Goal: Task Accomplishment & Management: Manage account settings

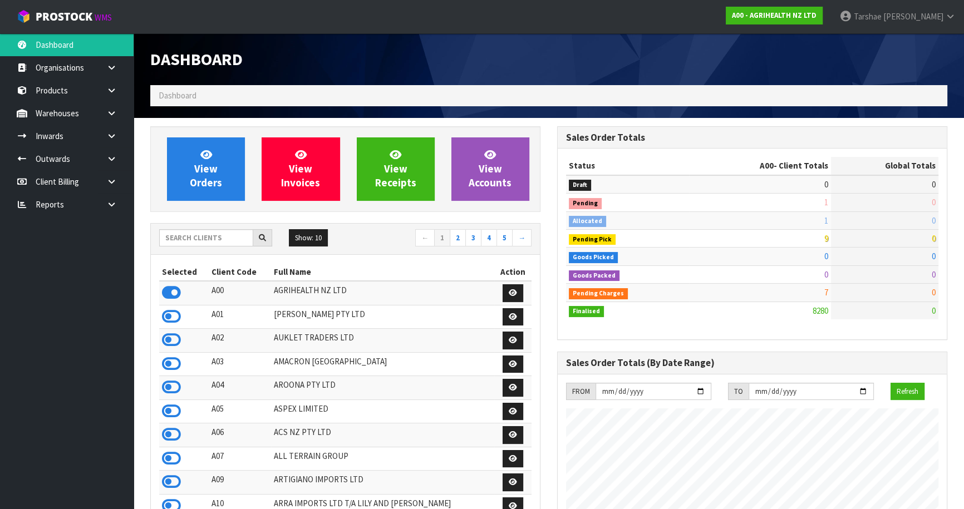
scroll to position [842, 406]
click at [185, 239] on input "text" at bounding box center [206, 237] width 94 height 17
click at [166, 438] on icon at bounding box center [171, 434] width 19 height 17
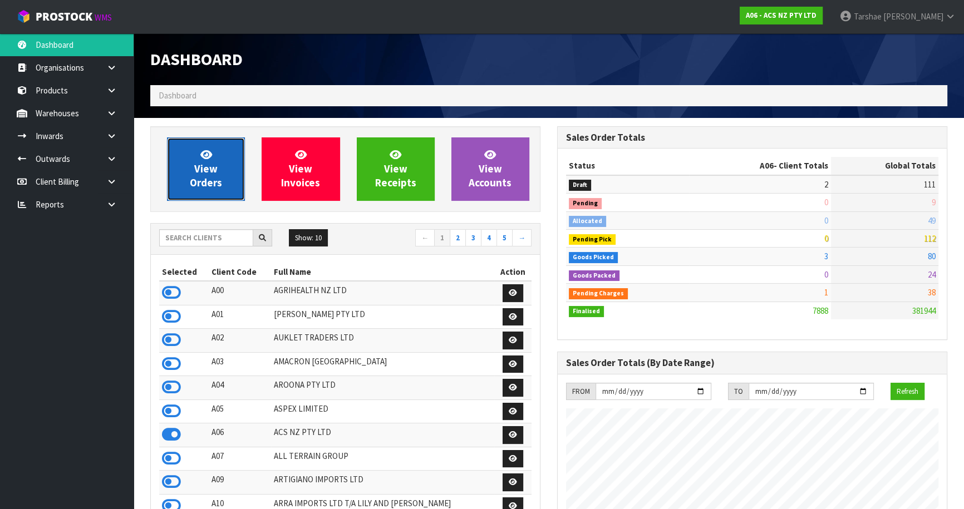
click at [234, 160] on link "View Orders" at bounding box center [206, 169] width 78 height 63
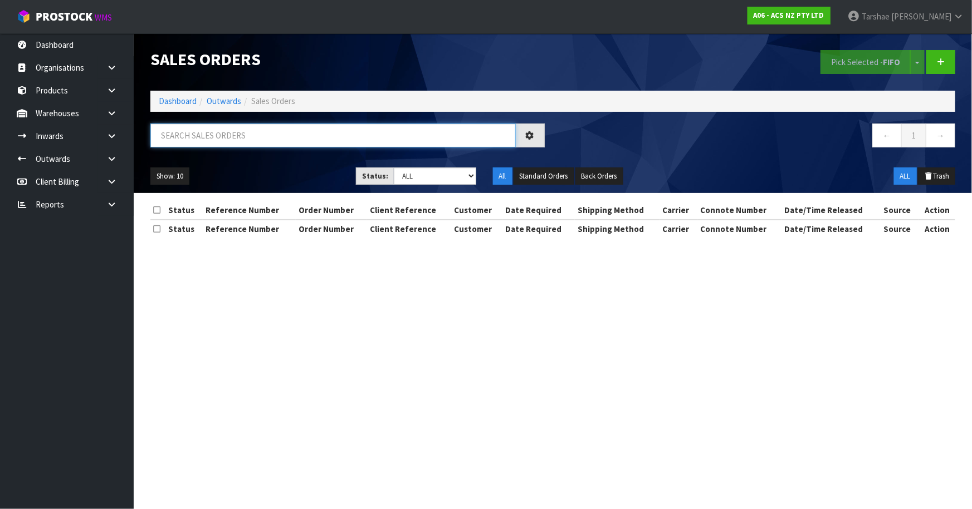
click at [255, 144] on input "text" at bounding box center [332, 136] width 365 height 24
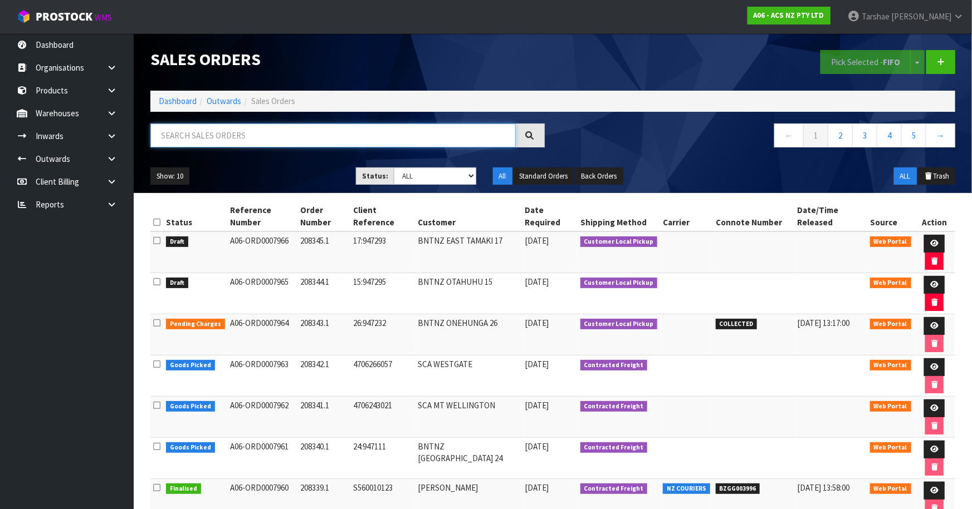
click at [391, 133] on input "text" at bounding box center [332, 136] width 365 height 24
type input "JOB-0413391"
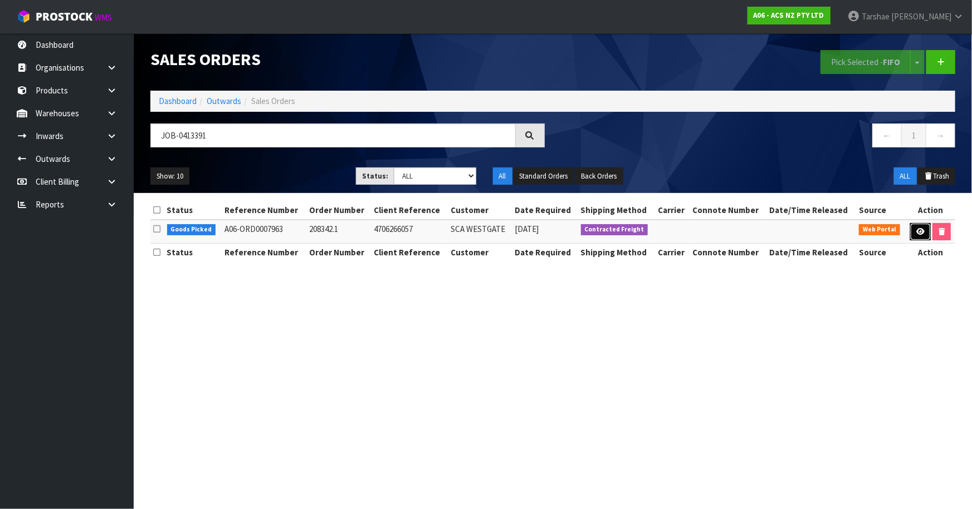
click at [916, 234] on icon at bounding box center [920, 231] width 8 height 7
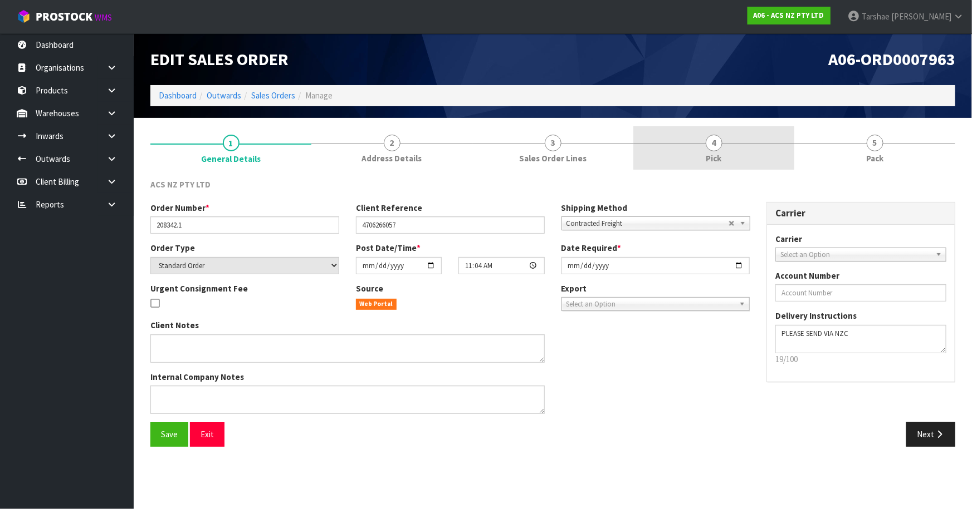
drag, startPoint x: 697, startPoint y: 151, endPoint x: 728, endPoint y: 188, distance: 47.8
click at [698, 151] on link "4 Pick" at bounding box center [713, 148] width 161 height 44
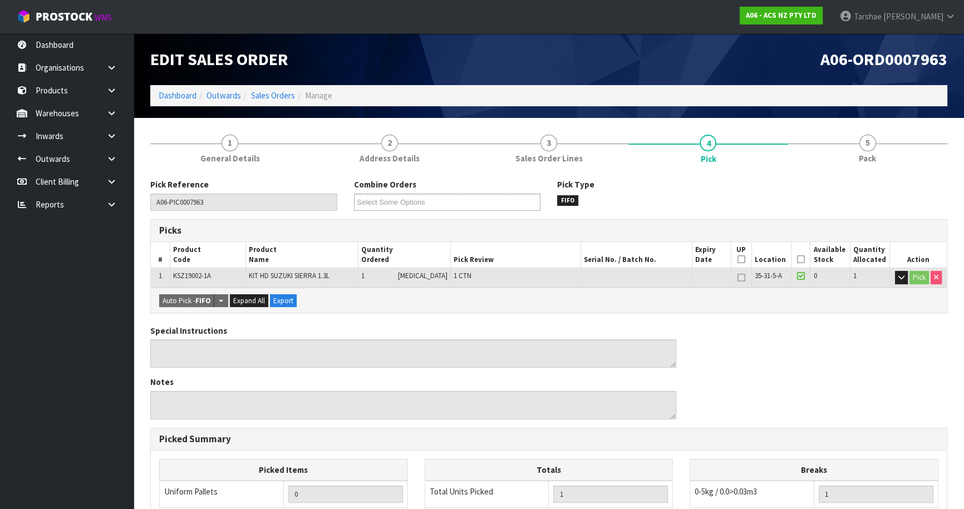
drag, startPoint x: 797, startPoint y: 259, endPoint x: 789, endPoint y: 263, distance: 8.7
click at [797, 259] on icon at bounding box center [801, 259] width 8 height 1
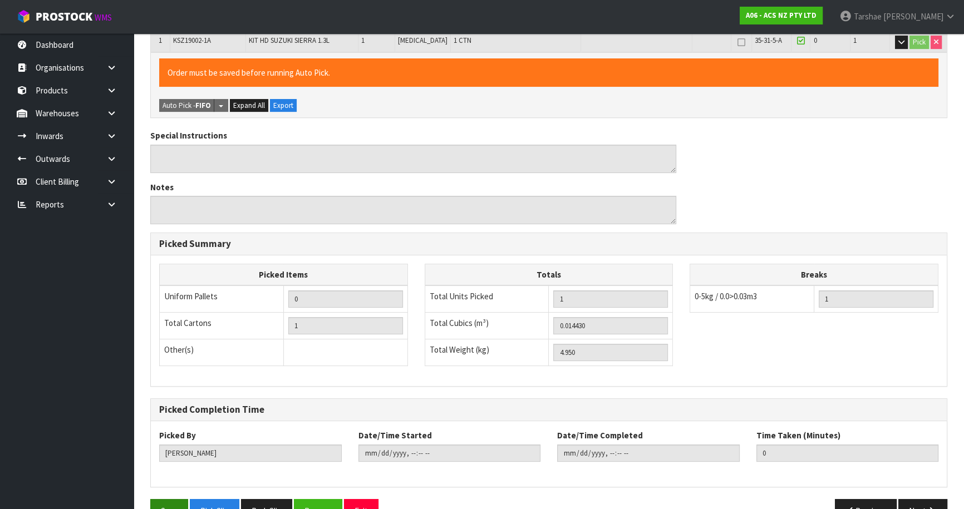
scroll to position [264, 0]
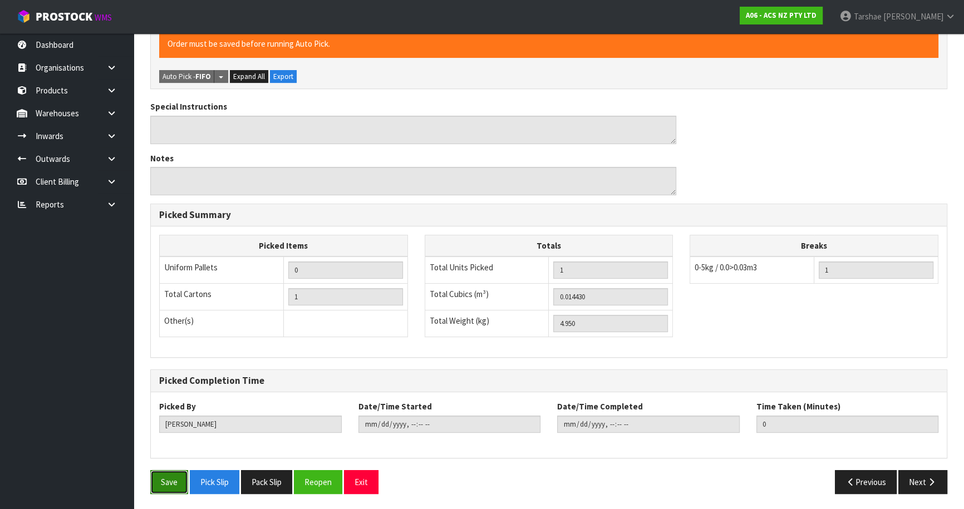
drag, startPoint x: 164, startPoint y: 477, endPoint x: 239, endPoint y: 453, distance: 78.9
click at [164, 477] on button "Save" at bounding box center [169, 482] width 38 height 24
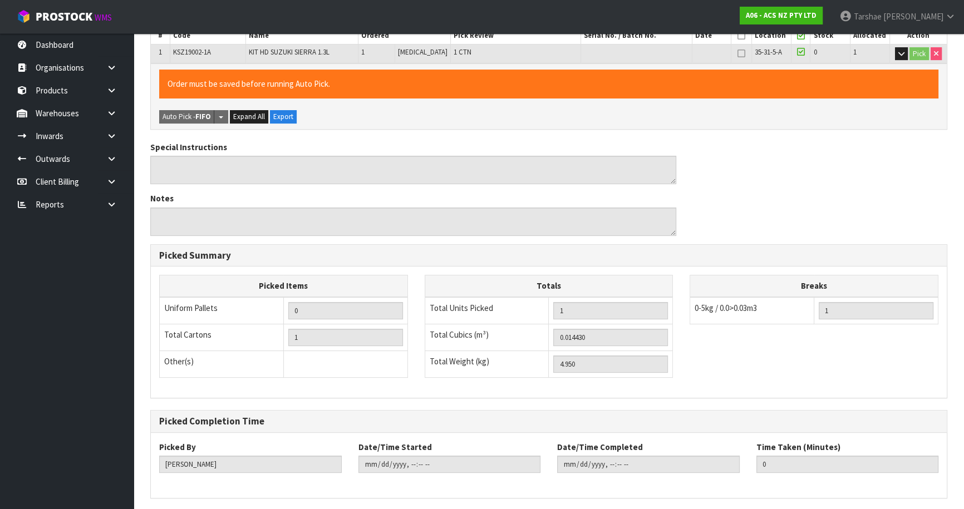
scroll to position [0, 0]
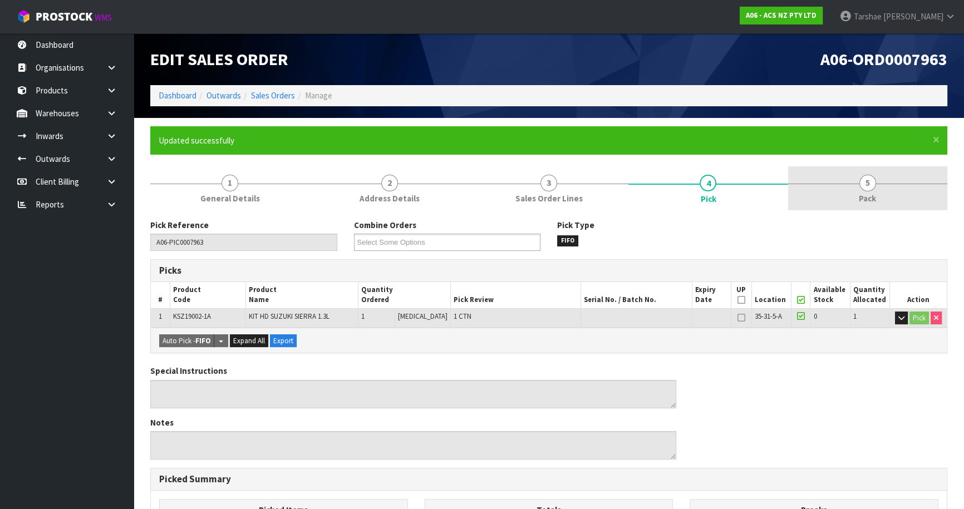
type input "[PERSON_NAME]"
type input "[DATE]T13:39:47"
click at [857, 195] on link "5 Pack" at bounding box center [867, 188] width 159 height 44
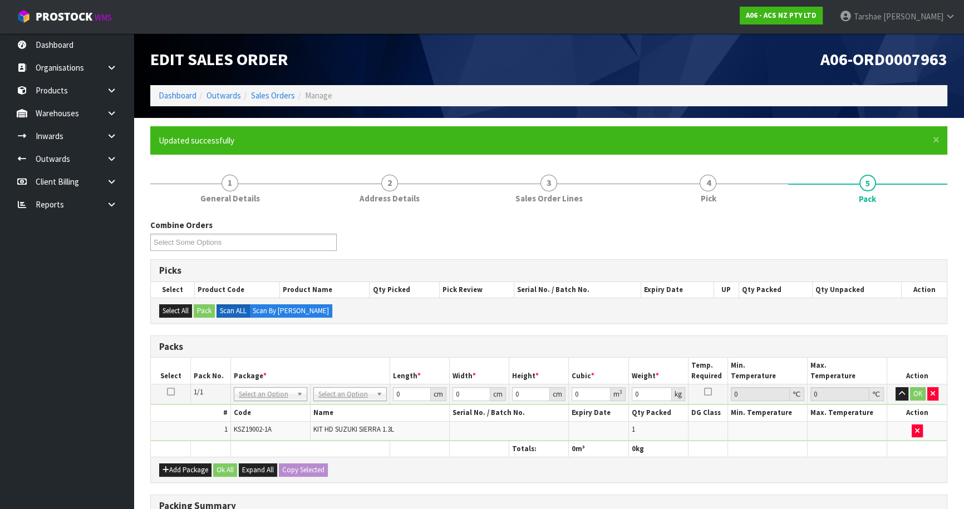
drag, startPoint x: 359, startPoint y: 394, endPoint x: 357, endPoint y: 401, distance: 7.3
click at [356, 411] on input "text" at bounding box center [350, 409] width 68 height 14
type input "UPP"
type input "27.5"
type input "38"
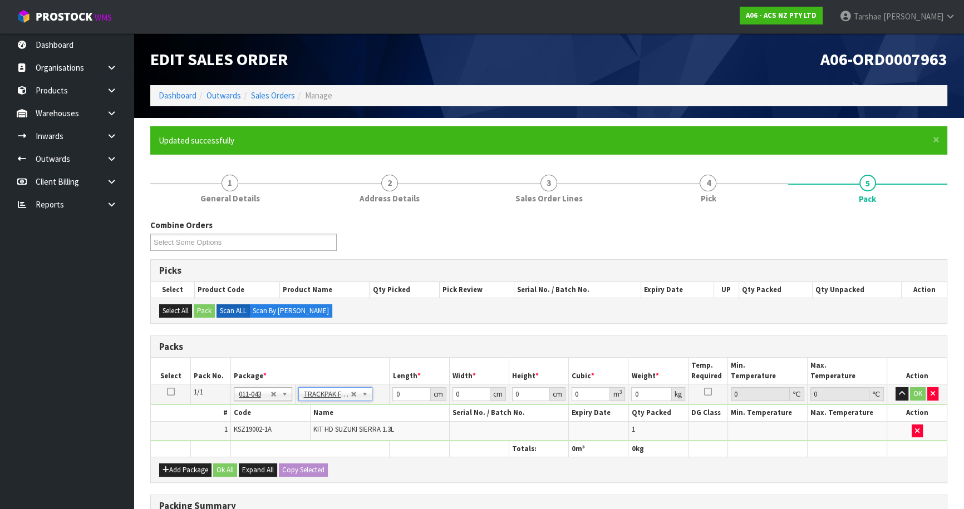
type input "0.01"
type input "0.00001"
type input "4.96"
drag, startPoint x: 547, startPoint y: 393, endPoint x: 539, endPoint y: 393, distance: 7.8
click at [547, 393] on input "0.01" at bounding box center [531, 394] width 38 height 14
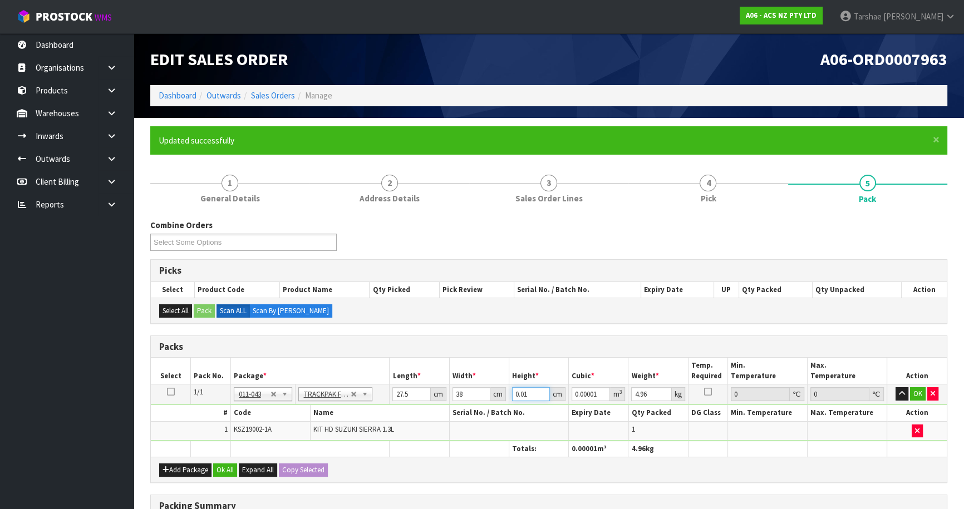
click at [529, 394] on input "0.01" at bounding box center [531, 394] width 38 height 14
type input "1"
type input "0.001045"
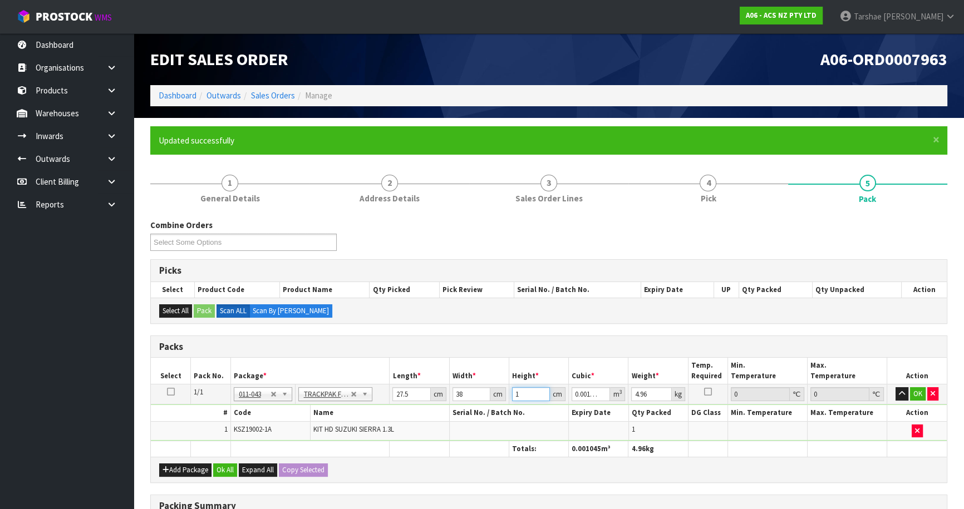
type input "12"
type input "0.01254"
type input "12"
type input "5"
click at [896, 387] on button "button" at bounding box center [902, 393] width 13 height 13
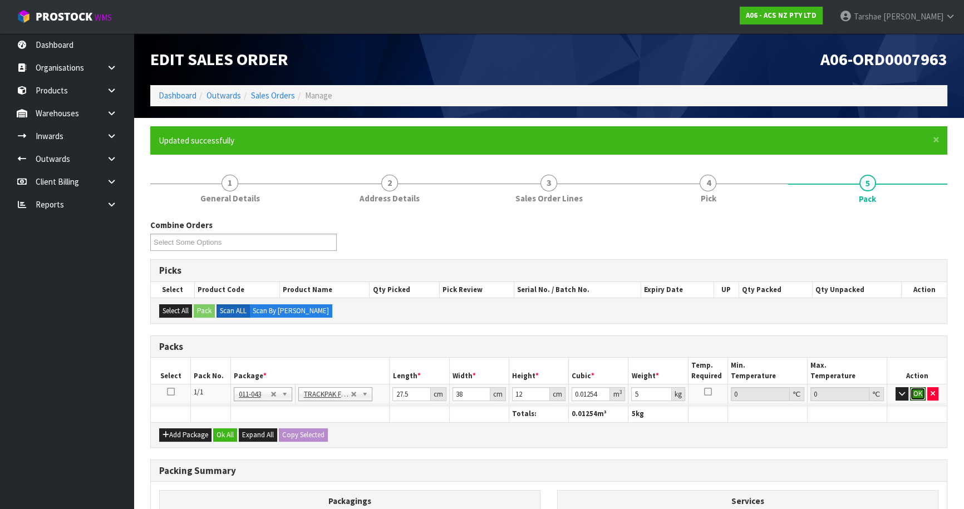
click button "OK" at bounding box center [918, 393] width 16 height 13
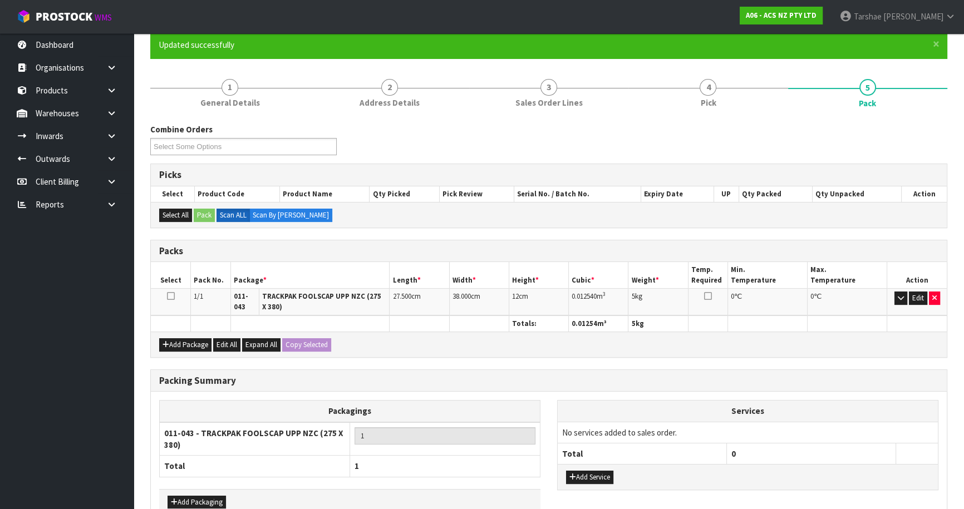
scroll to position [151, 0]
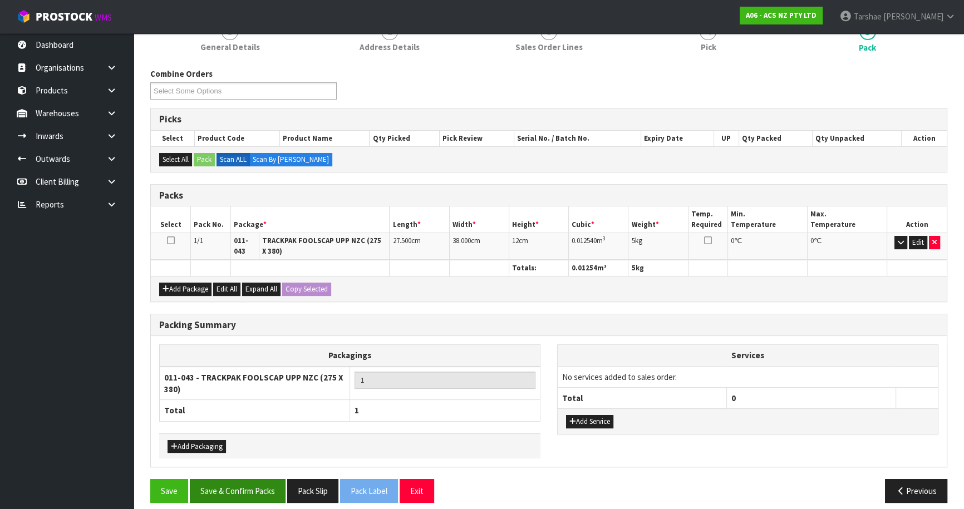
drag, startPoint x: 267, startPoint y: 501, endPoint x: 267, endPoint y: 494, distance: 6.1
click at [267, 496] on div "Save Save & Confirm Packs Pack Slip Pack Label Exit Previous" at bounding box center [549, 495] width 814 height 32
click at [267, 493] on button "Save & Confirm Packs" at bounding box center [238, 491] width 96 height 24
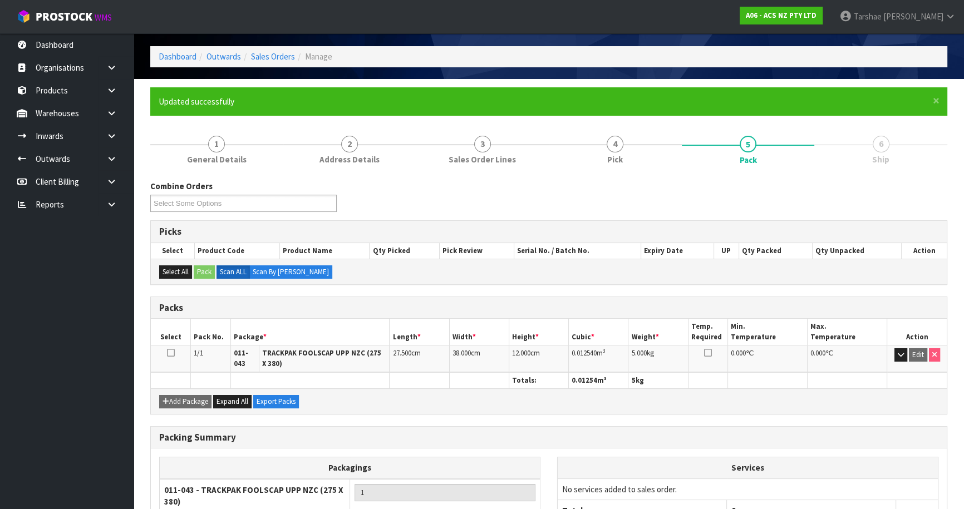
scroll to position [135, 0]
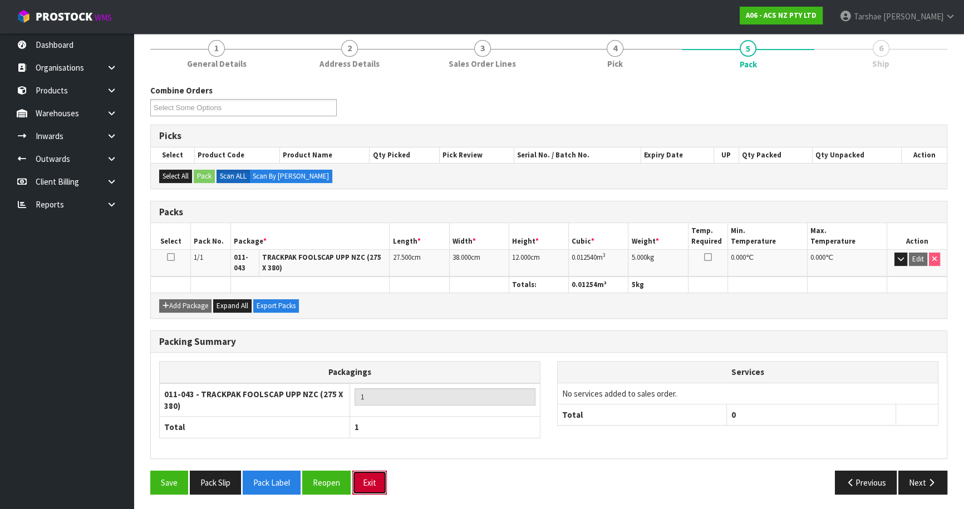
click at [372, 480] on button "Exit" at bounding box center [369, 483] width 35 height 24
